Goal: Navigation & Orientation: Find specific page/section

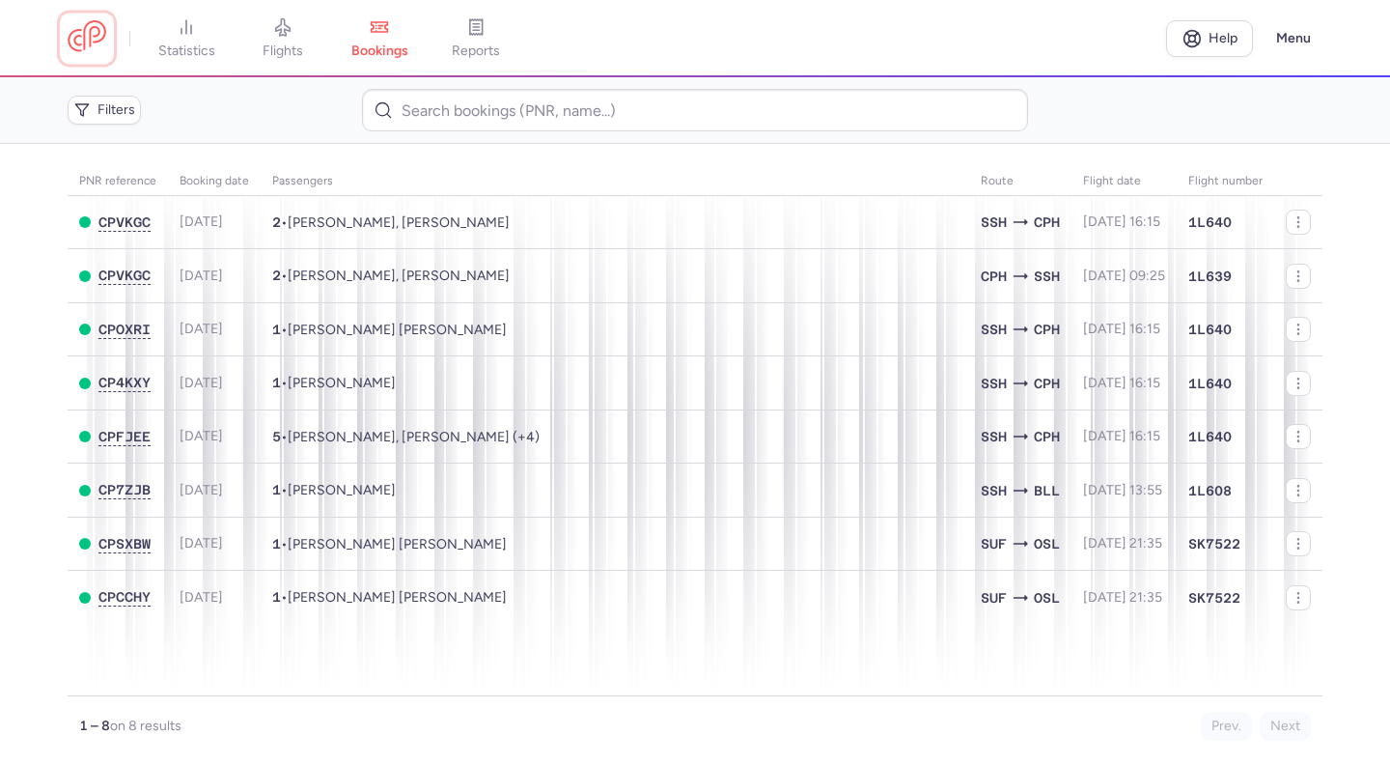
click at [99, 35] on link at bounding box center [87, 38] width 39 height 36
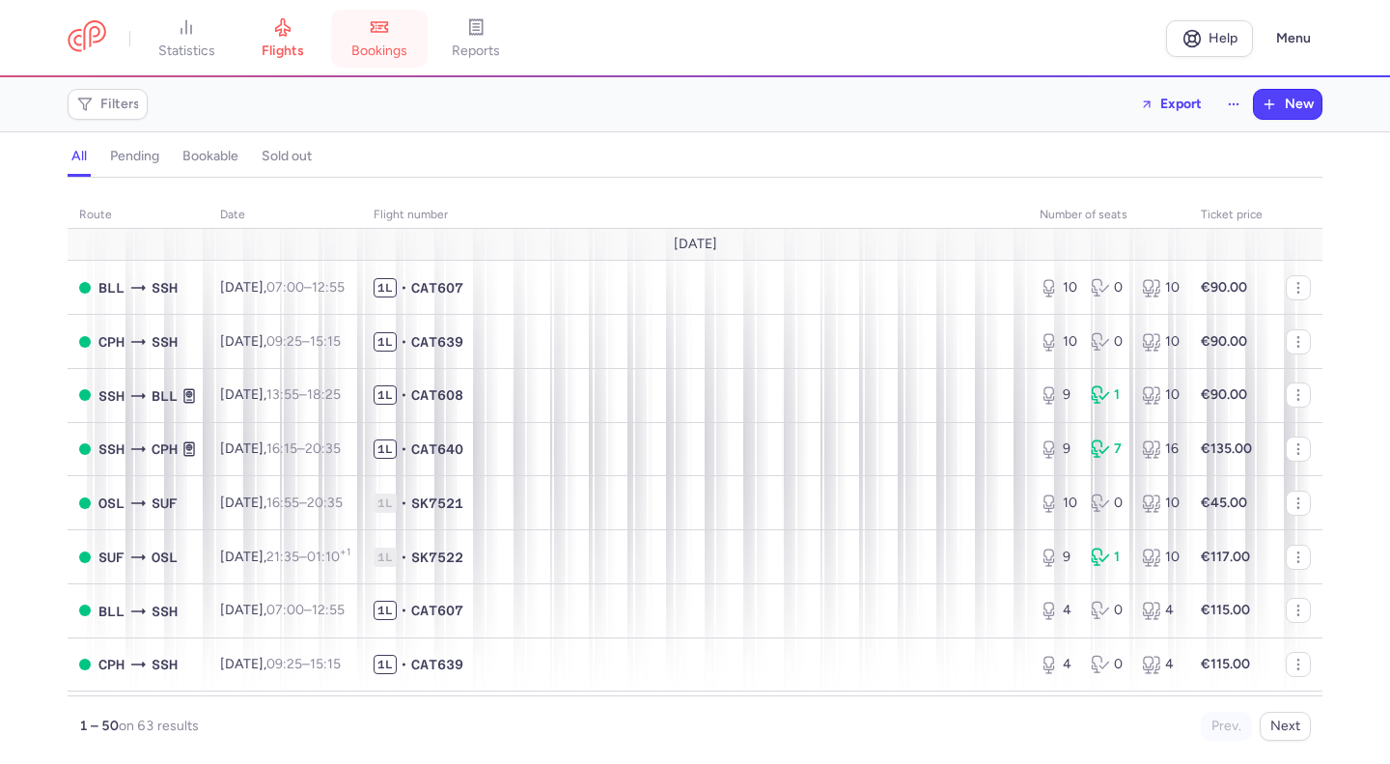
click at [381, 59] on span "bookings" at bounding box center [379, 50] width 56 height 17
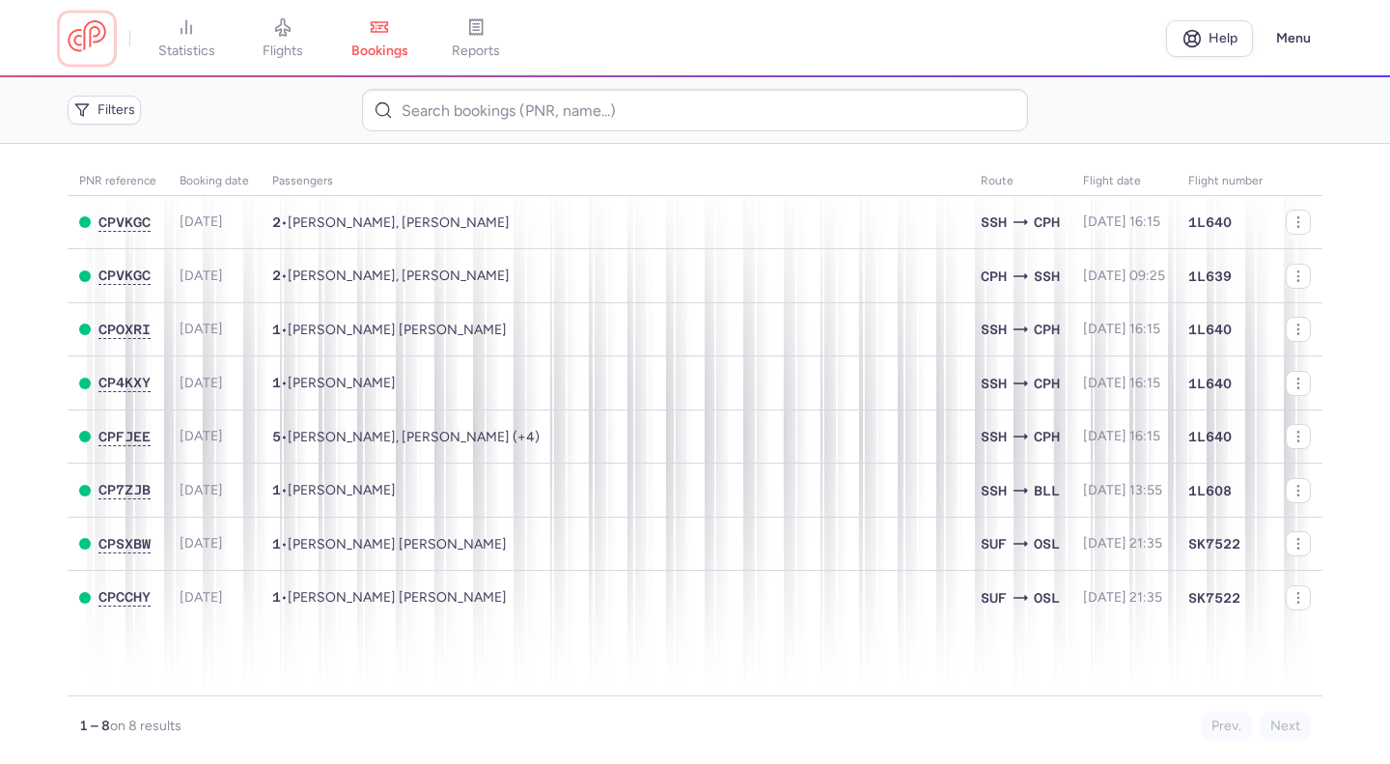
click at [106, 33] on link at bounding box center [87, 38] width 39 height 36
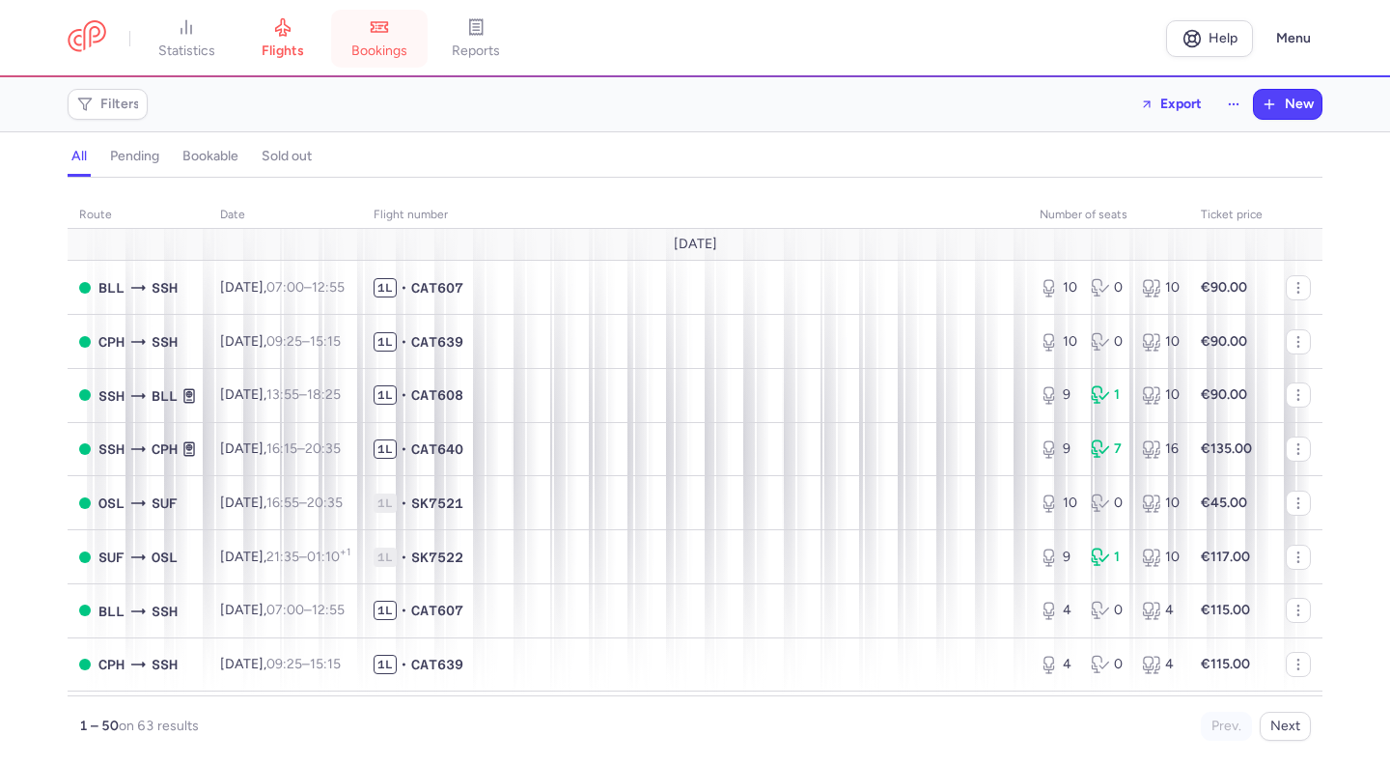
click at [387, 44] on span "bookings" at bounding box center [379, 50] width 56 height 17
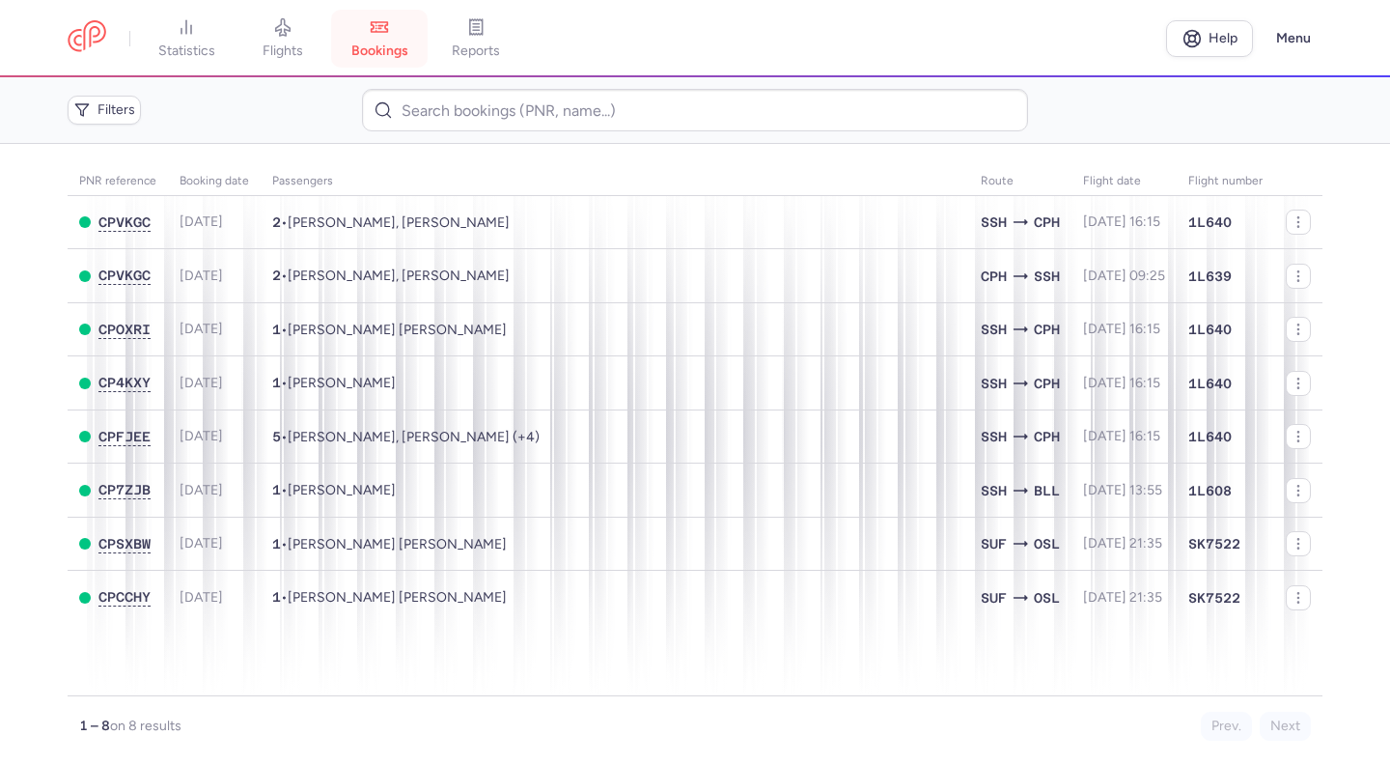
click at [391, 52] on span "bookings" at bounding box center [379, 50] width 57 height 17
click at [92, 27] on link at bounding box center [87, 38] width 39 height 36
